Goal: Find specific page/section

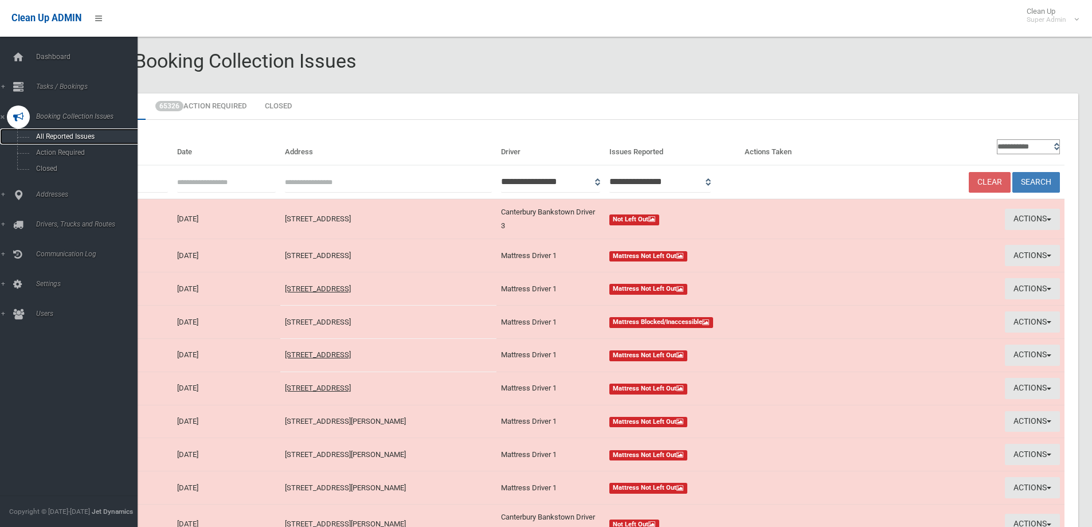
click at [69, 132] on link "All Reported Issues" at bounding box center [73, 136] width 146 height 16
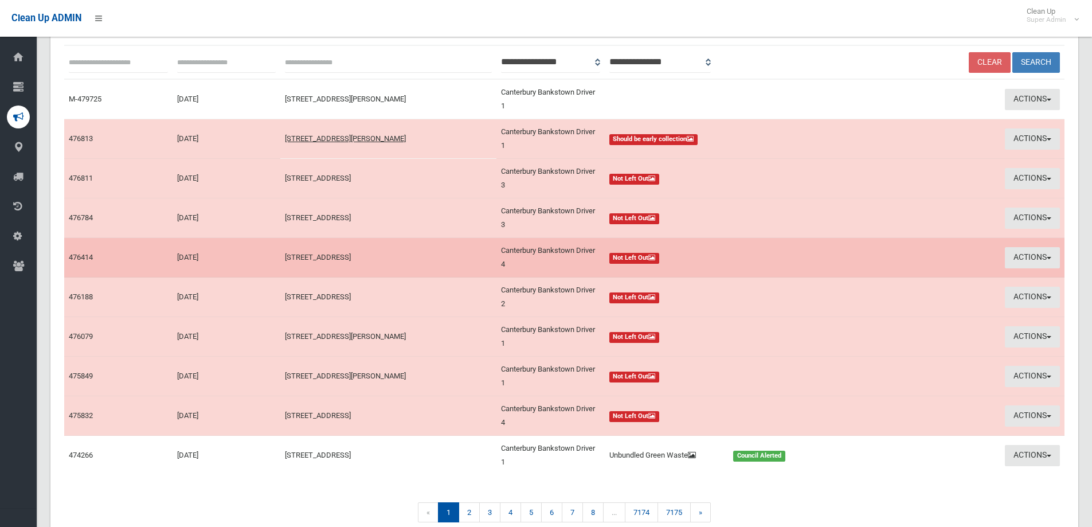
scroll to position [172, 0]
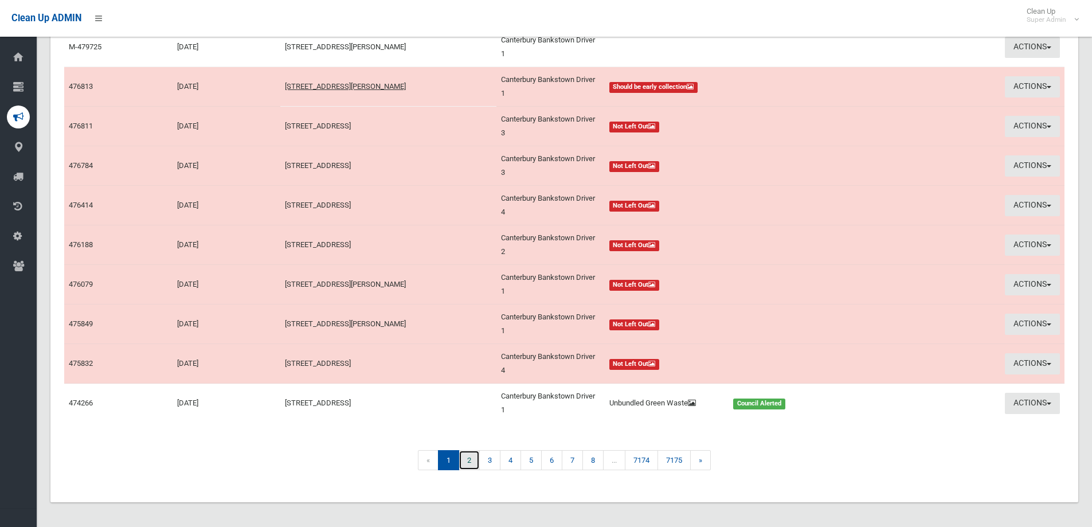
click at [471, 457] on link "2" at bounding box center [469, 460] width 21 height 20
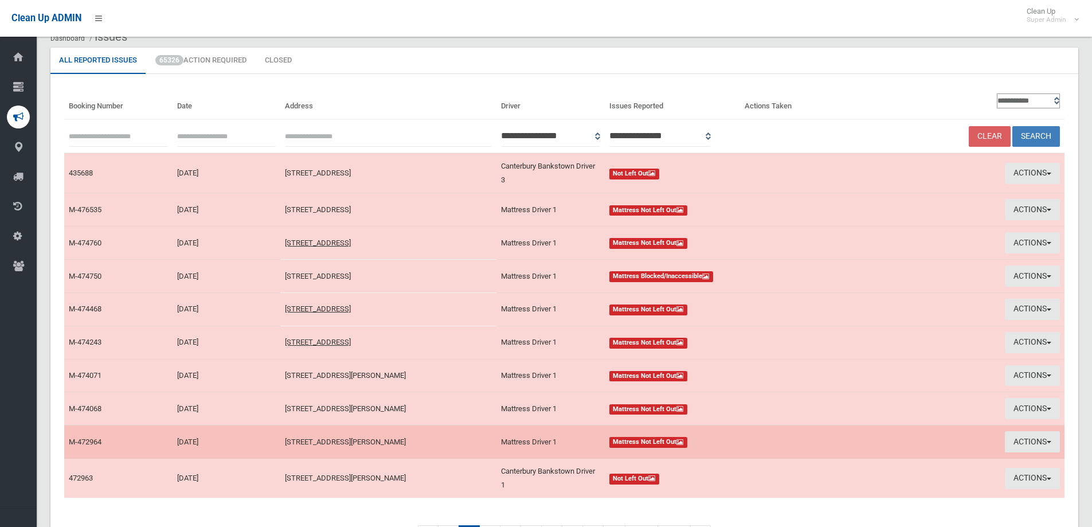
scroll to position [124, 0]
